Goal: Transaction & Acquisition: Purchase product/service

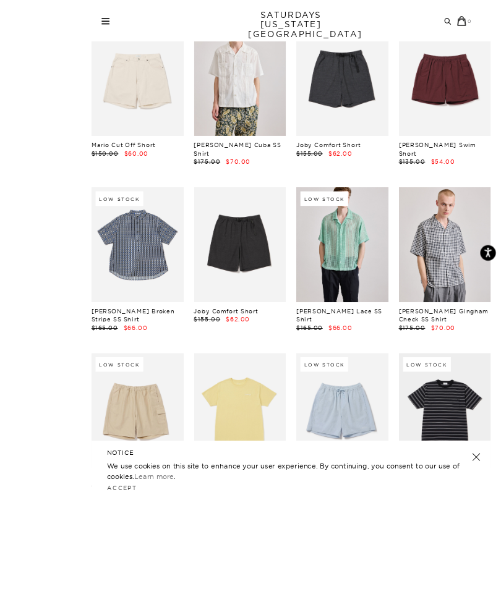
scroll to position [1152, 0]
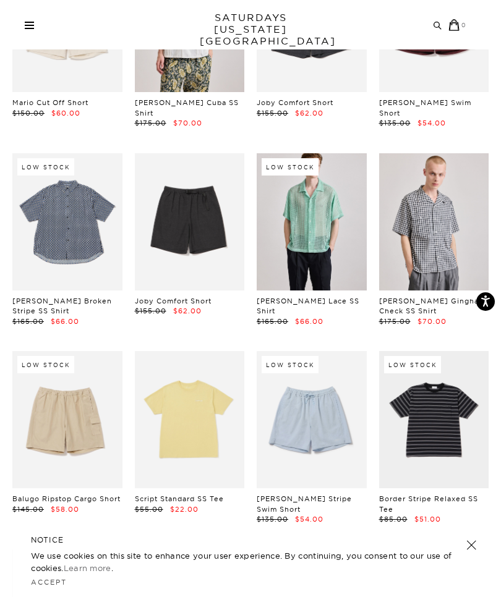
click at [441, 170] on link at bounding box center [434, 221] width 110 height 137
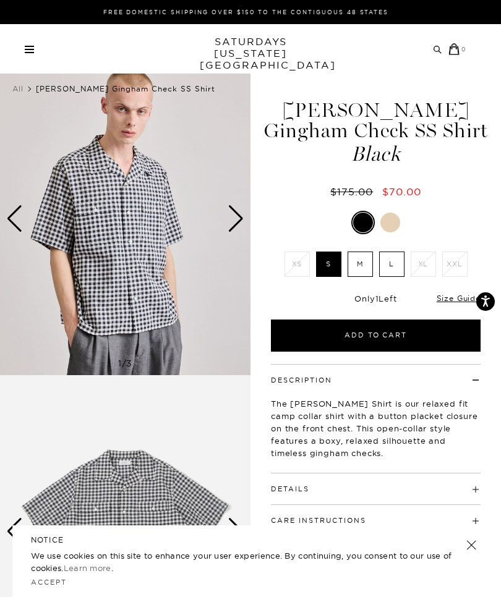
click at [388, 232] on link at bounding box center [390, 222] width 21 height 21
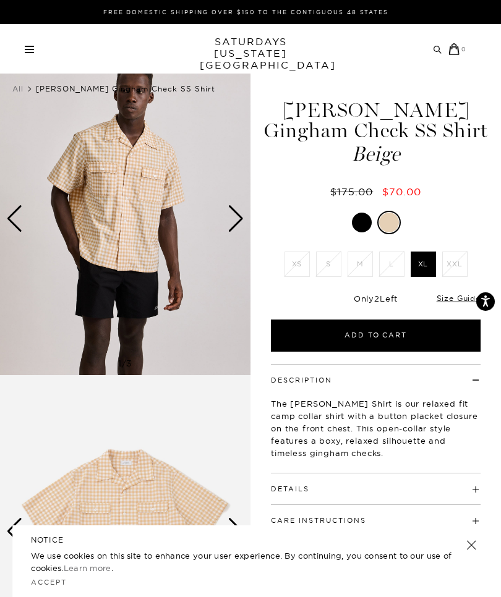
click at [365, 216] on div at bounding box center [362, 223] width 20 height 20
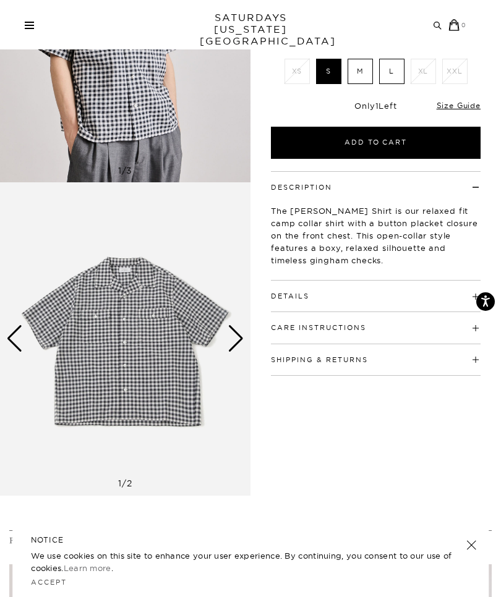
scroll to position [206, 0]
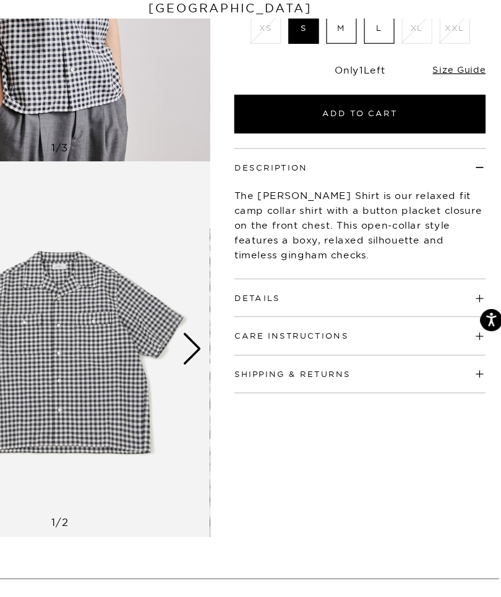
click at [287, 268] on h4 "Details" at bounding box center [376, 278] width 210 height 20
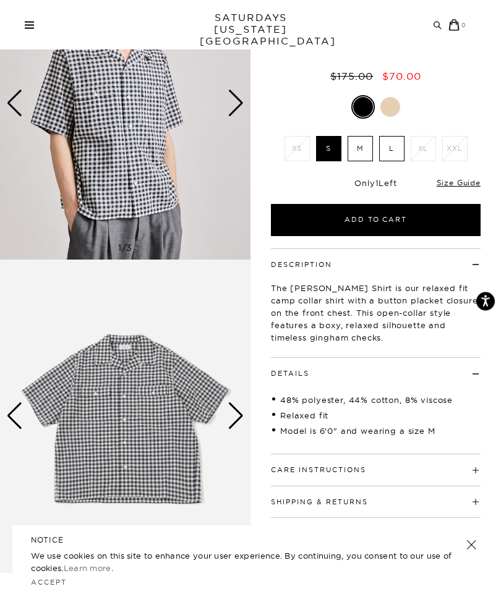
scroll to position [114, 0]
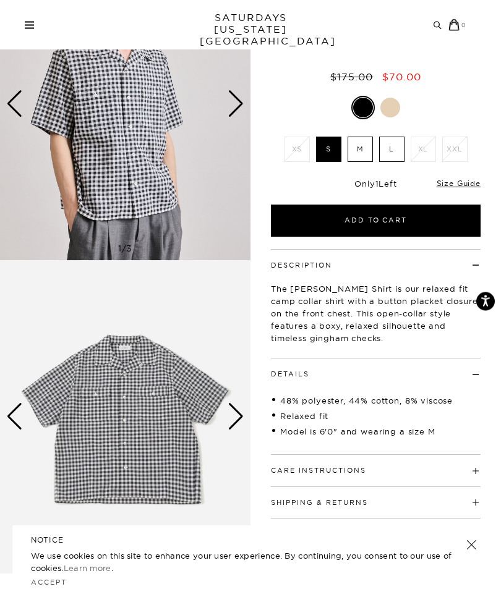
click at [384, 208] on button "Add to Cart" at bounding box center [376, 221] width 210 height 32
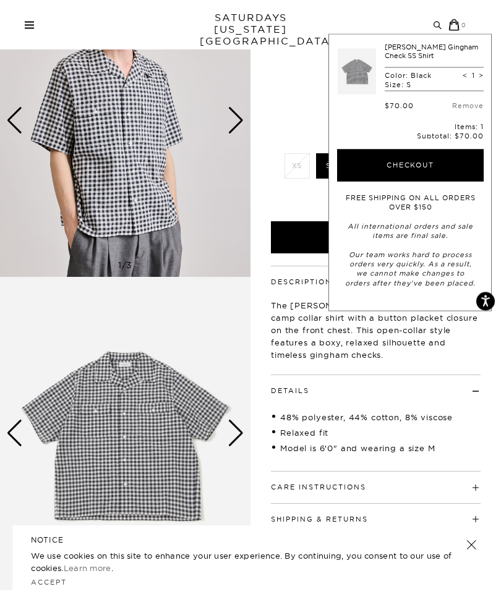
scroll to position [0, 0]
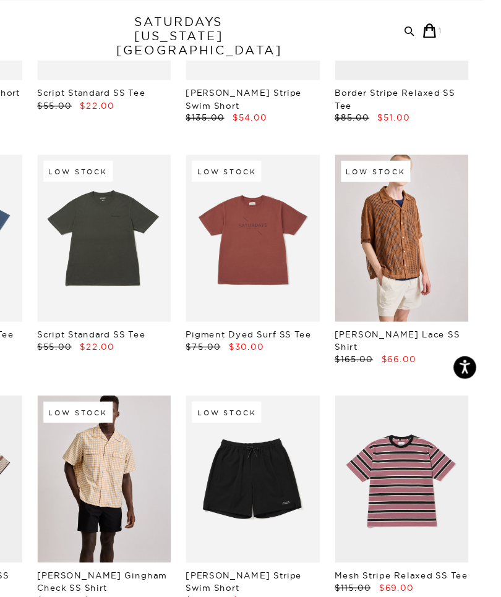
scroll to position [1613, 0]
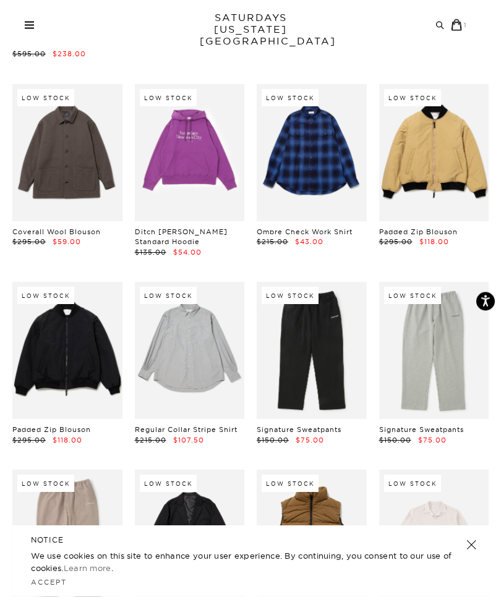
scroll to position [13100, 0]
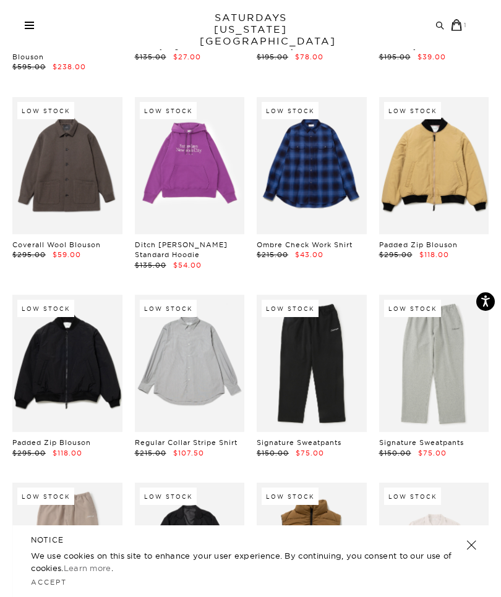
click at [466, 26] on small "1" at bounding box center [465, 25] width 3 height 7
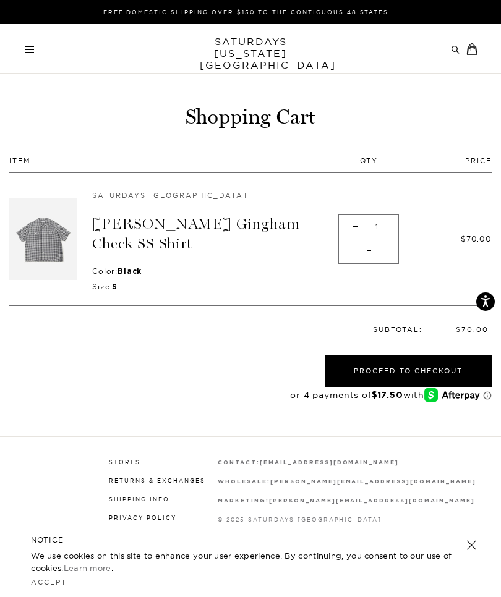
scroll to position [43, 0]
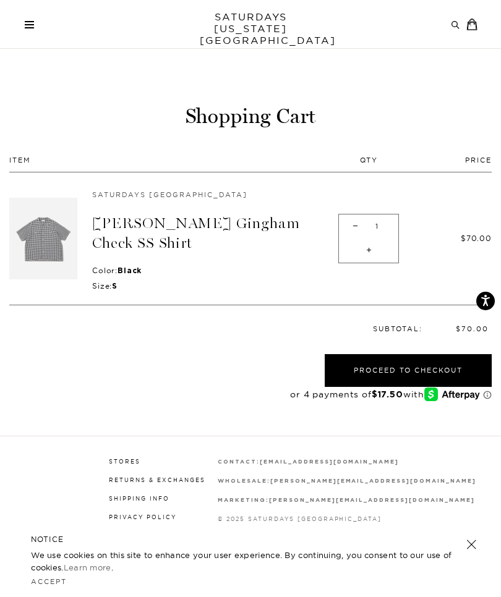
click at [0, 596] on div at bounding box center [0, 597] width 0 height 0
click at [388, 355] on button "Proceed to Checkout" at bounding box center [407, 371] width 167 height 33
